Goal: Check status: Check status

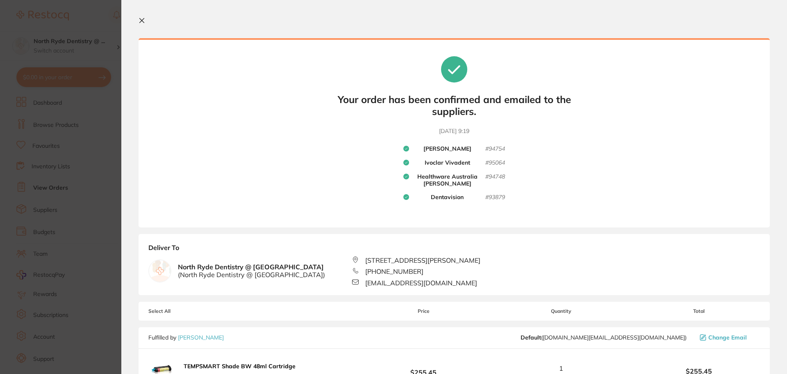
click at [141, 20] on icon at bounding box center [142, 20] width 5 height 5
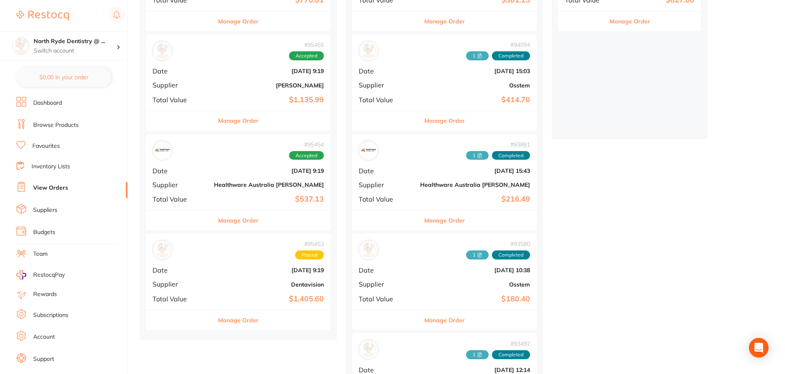
scroll to position [165, 0]
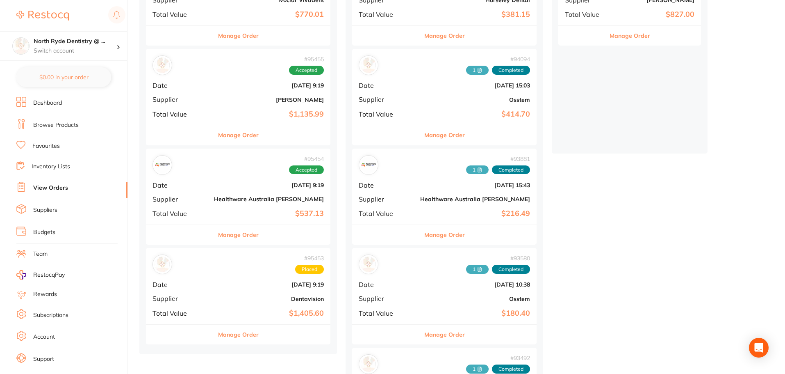
click at [220, 275] on div "# 95453 Placed Date [DATE] 9:19 Supplier Dentavision Total Value $1,405.60" at bounding box center [238, 286] width 185 height 76
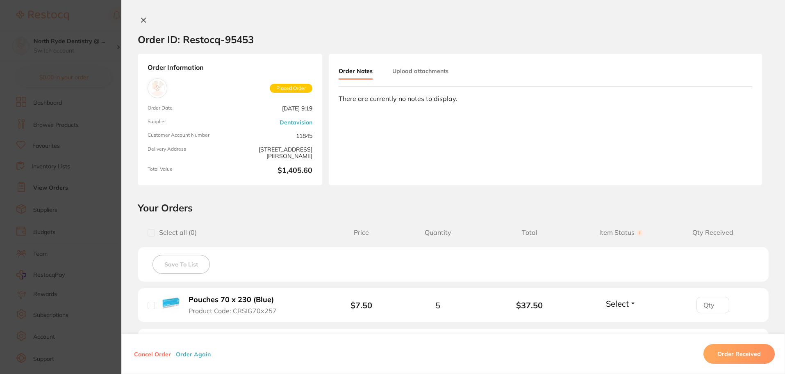
click at [143, 18] on icon at bounding box center [143, 20] width 5 height 5
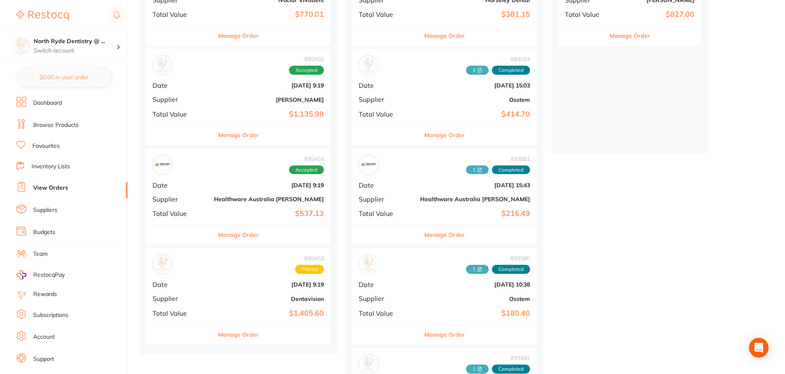
click at [210, 177] on div "# 95454 Accepted Date [DATE] 9:19 Supplier Healthware [GEOGRAPHIC_DATA] [PERSON…" at bounding box center [238, 186] width 185 height 76
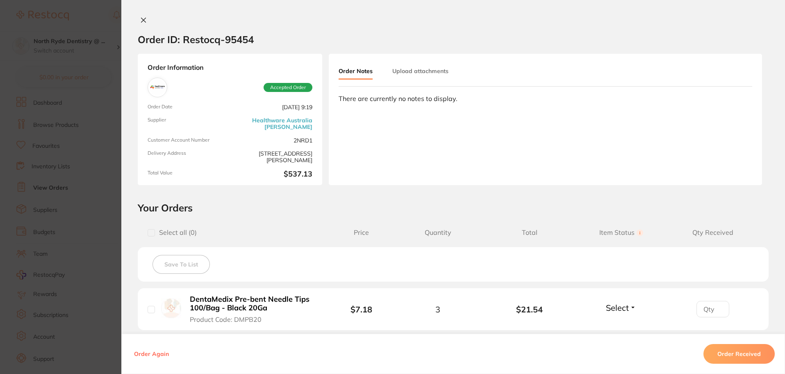
click at [141, 17] on icon at bounding box center [143, 20] width 7 height 7
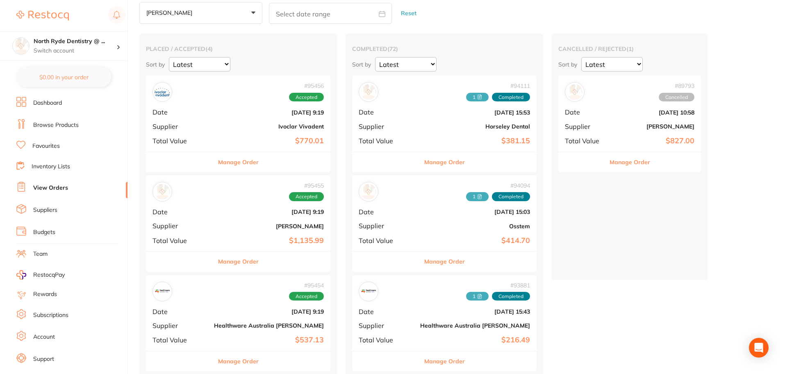
scroll to position [41, 0]
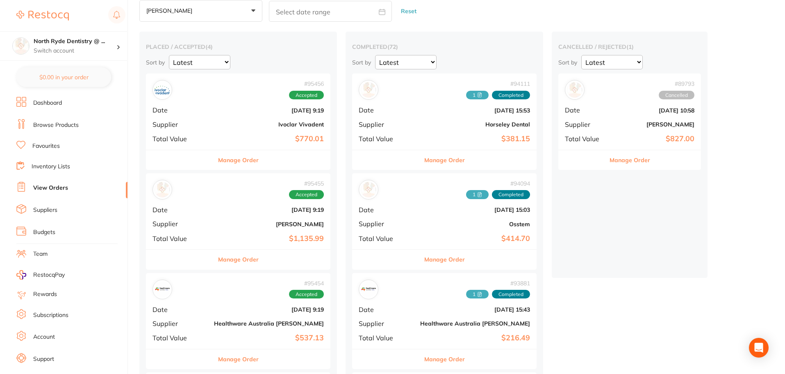
click at [219, 120] on div "# 95456 Accepted Date [DATE] 9:19 Supplier Ivoclar Vivadent Total Value $770.01" at bounding box center [238, 111] width 185 height 76
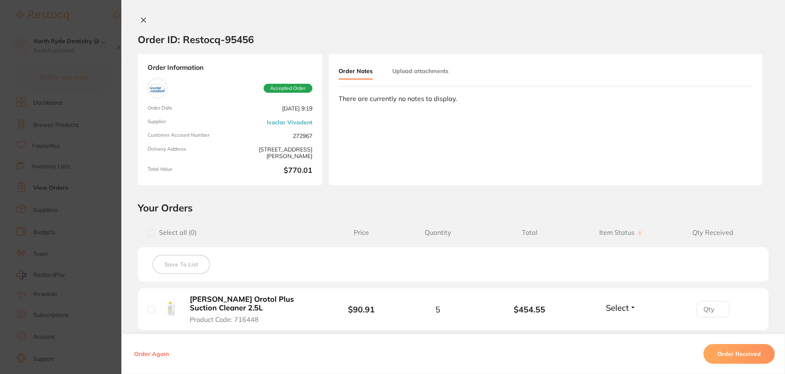
click at [144, 18] on icon at bounding box center [143, 20] width 5 height 5
